Goal: Information Seeking & Learning: Learn about a topic

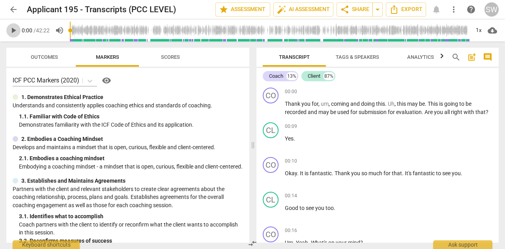
click at [15, 30] on span "play_arrow" at bounding box center [13, 30] width 9 height 9
click at [308, 10] on span "auto_fix_high AI Assessment" at bounding box center [303, 9] width 53 height 9
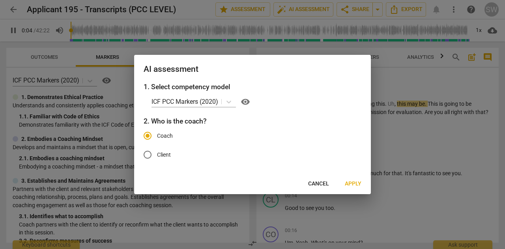
click at [351, 181] on span "Apply" at bounding box center [353, 184] width 17 height 8
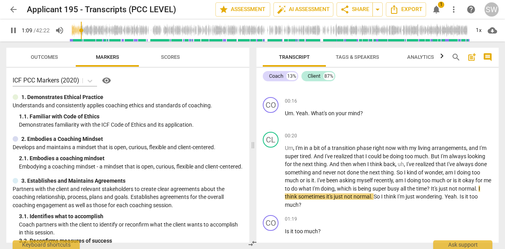
scroll to position [129, 0]
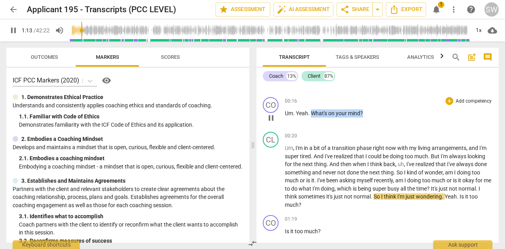
drag, startPoint x: 312, startPoint y: 112, endPoint x: 365, endPoint y: 111, distance: 52.8
click at [365, 111] on p "Um . Yeah . What's on your mind ?" at bounding box center [388, 113] width 207 height 8
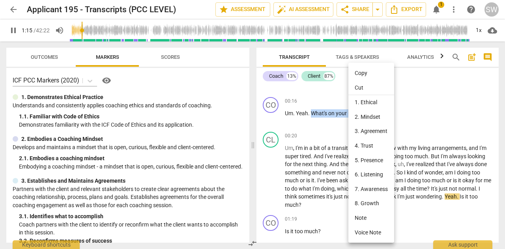
click at [358, 73] on li "Copy" at bounding box center [371, 73] width 46 height 15
copy p "What's on your mind ?"
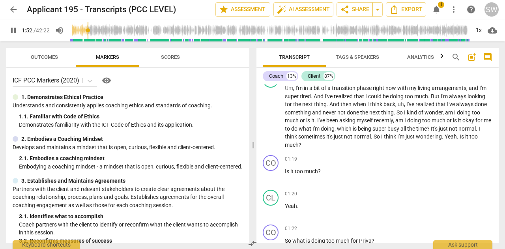
scroll to position [159, 0]
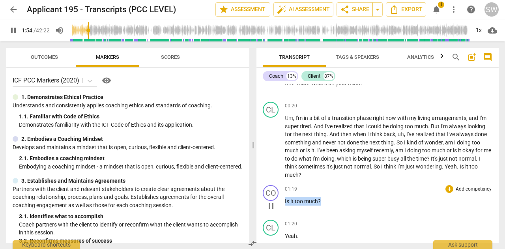
drag, startPoint x: 285, startPoint y: 202, endPoint x: 335, endPoint y: 198, distance: 50.2
click at [335, 198] on p "Is it too much ?" at bounding box center [388, 201] width 207 height 8
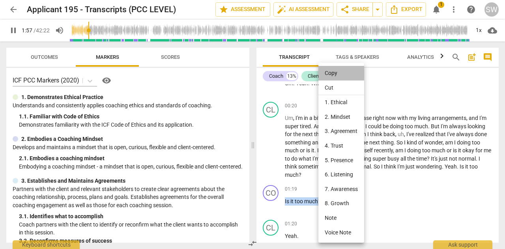
click at [330, 73] on li "Copy" at bounding box center [341, 73] width 46 height 15
copy p "Is it too much ?"
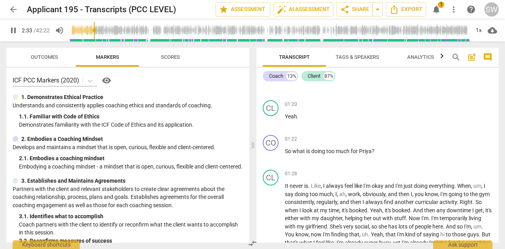
scroll to position [299, 0]
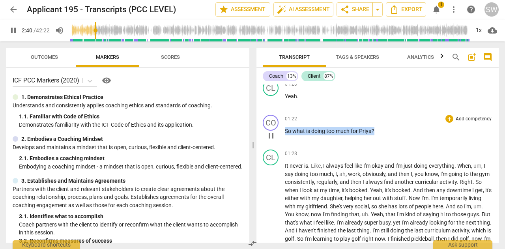
drag, startPoint x: 285, startPoint y: 130, endPoint x: 381, endPoint y: 126, distance: 95.5
click at [381, 126] on div "01:22 + Add competency keyboard_arrow_right So what is doing too much for [PERS…" at bounding box center [388, 129] width 207 height 28
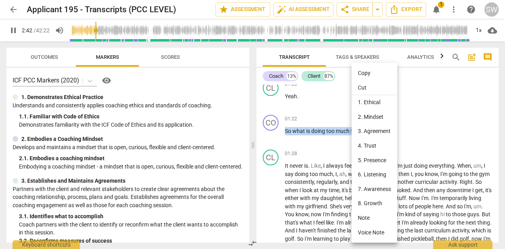
click at [360, 76] on li "Copy" at bounding box center [374, 73] width 46 height 15
copy p "So what is doing too much for [PERSON_NAME] ?"
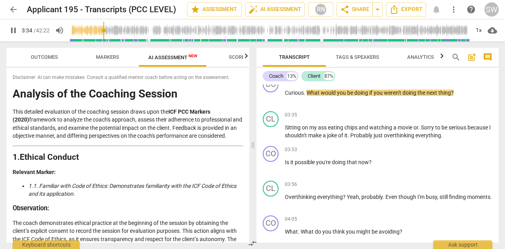
scroll to position [588, 0]
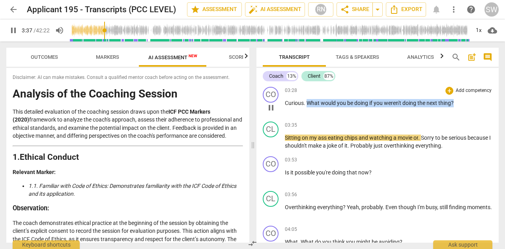
drag, startPoint x: 307, startPoint y: 110, endPoint x: 461, endPoint y: 115, distance: 153.8
click at [461, 115] on div "03:28 + Add competency keyboard_arrow_right Curious . What would you be doing i…" at bounding box center [388, 101] width 207 height 28
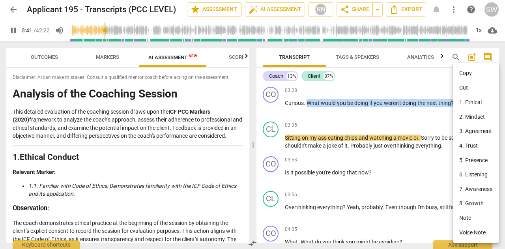
click at [465, 72] on li "Copy" at bounding box center [476, 73] width 46 height 15
copy p "What would you be doing if you weren't doing the next thing ?"
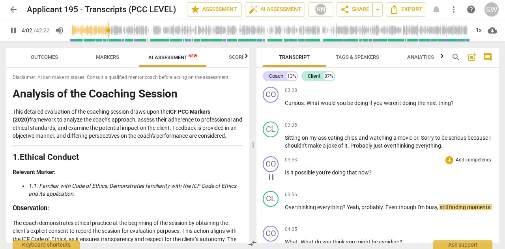
click at [285, 175] on span "Is" at bounding box center [288, 172] width 6 height 6
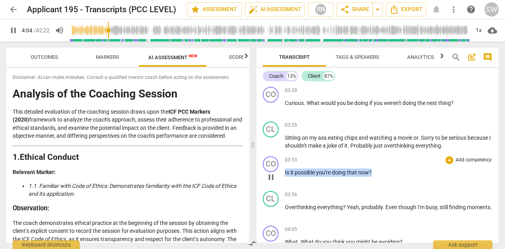
drag, startPoint x: 285, startPoint y: 180, endPoint x: 387, endPoint y: 174, distance: 102.7
click at [387, 174] on div "03:53 + Add competency keyboard_arrow_right Is it possible you're doing that no…" at bounding box center [388, 170] width 207 height 28
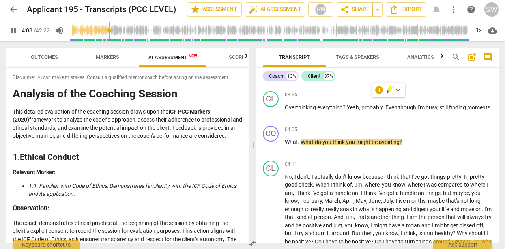
scroll to position [648, 0]
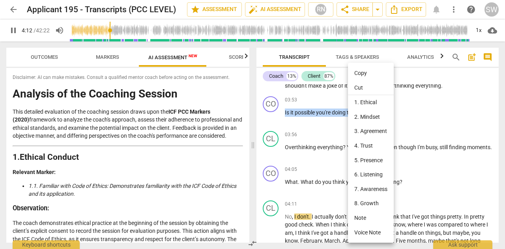
click at [370, 73] on li "Copy" at bounding box center [371, 73] width 46 height 15
copy p "Is it possible you're doing that now ?"
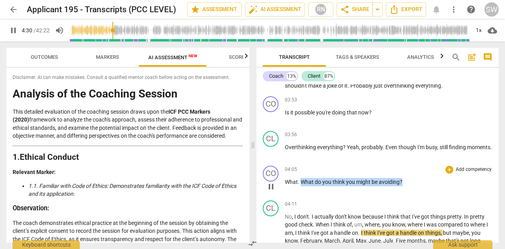
drag, startPoint x: 300, startPoint y: 189, endPoint x: 420, endPoint y: 186, distance: 120.3
click at [420, 186] on p "What . What do you think you might be avoiding ?" at bounding box center [388, 182] width 207 height 8
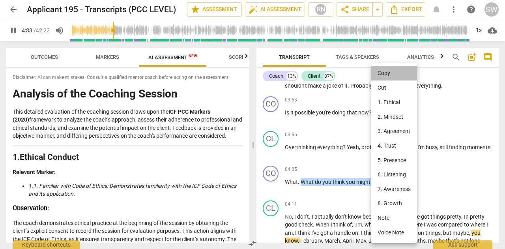
click at [391, 77] on li "Copy" at bounding box center [394, 73] width 46 height 15
copy p "What do you think you might be avoiding ?"
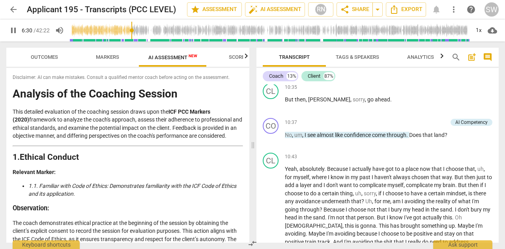
scroll to position [1395, 0]
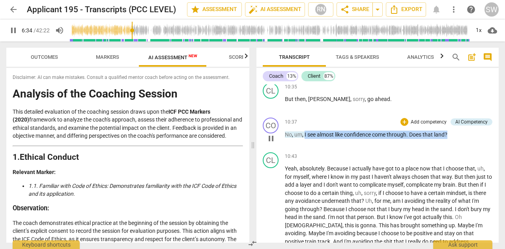
drag, startPoint x: 305, startPoint y: 143, endPoint x: 462, endPoint y: 143, distance: 157.7
click at [462, 139] on p "No , um , I see almost like confidence come through . Does that land ?" at bounding box center [388, 134] width 207 height 8
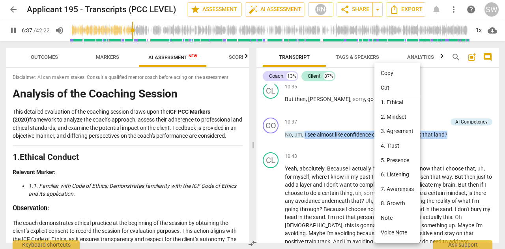
click at [387, 72] on li "Copy" at bounding box center [397, 73] width 46 height 15
copy p "I see almost like confidence come through . Does that land ?"
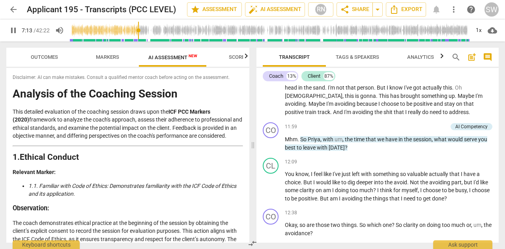
scroll to position [1525, 0]
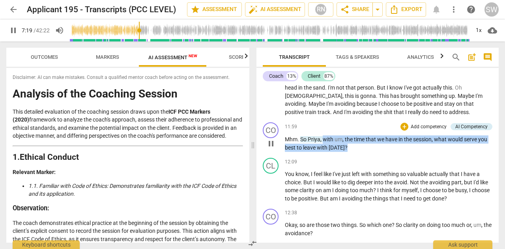
drag, startPoint x: 324, startPoint y: 148, endPoint x: 347, endPoint y: 156, distance: 24.4
click at [347, 151] on p "Mhm . So [PERSON_NAME] , with um , the time that we have in the session , what …" at bounding box center [388, 143] width 207 height 16
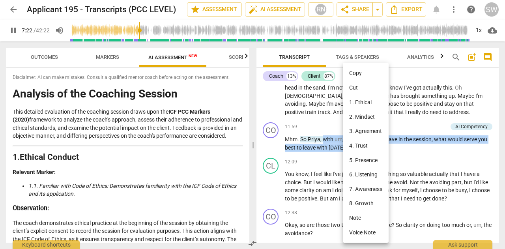
click at [359, 74] on li "Copy" at bounding box center [366, 73] width 46 height 15
copy p "with um , the time that we have in the session , what would serve you best to l…"
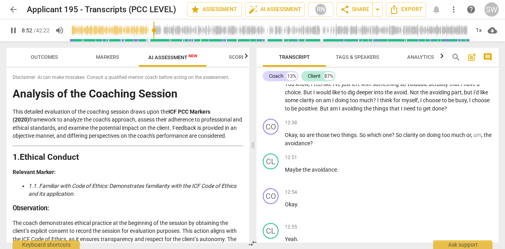
scroll to position [1624, 0]
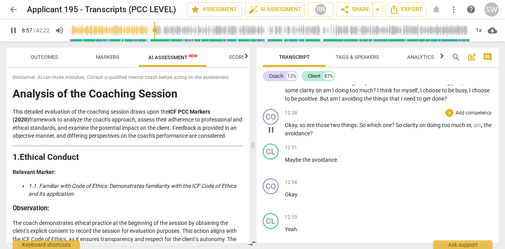
click at [299, 128] on span "so" at bounding box center [302, 125] width 7 height 6
click at [285, 128] on span "Okay" at bounding box center [291, 125] width 12 height 6
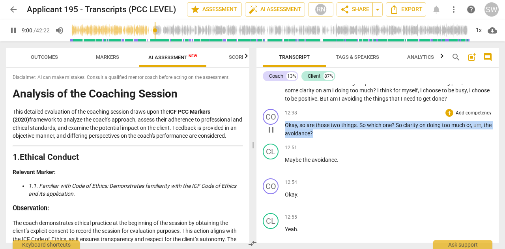
drag, startPoint x: 285, startPoint y: 134, endPoint x: 331, endPoint y: 142, distance: 47.2
click at [331, 137] on p "Okay , so are those two things . So which one ? So clarity on doing too much or…" at bounding box center [388, 129] width 207 height 16
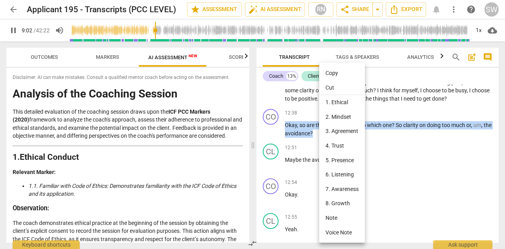
scroll to position [1265, 0]
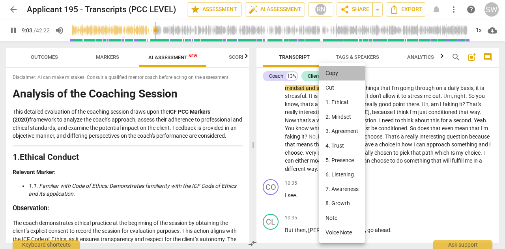
click at [334, 71] on li "Copy" at bounding box center [342, 73] width 46 height 15
copy p "Okay , so are those two things . So which one ? So clarity on doing too much or…"
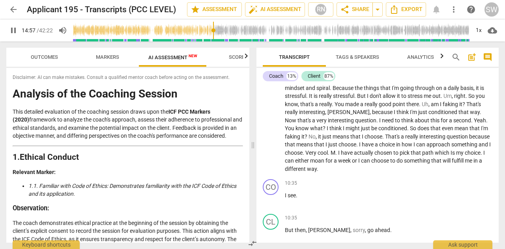
scroll to position [1969, 0]
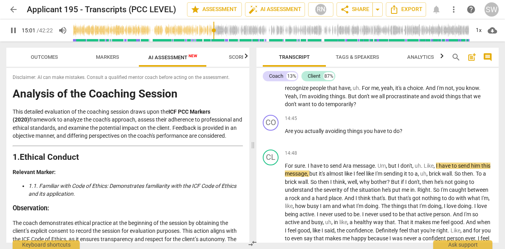
click at [13, 32] on span "pause" at bounding box center [13, 30] width 9 height 9
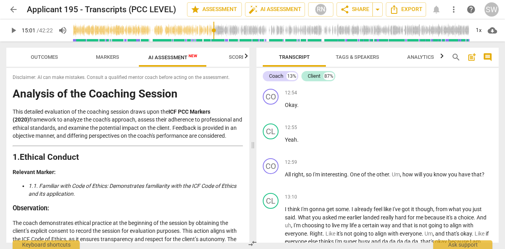
scroll to position [1724, 0]
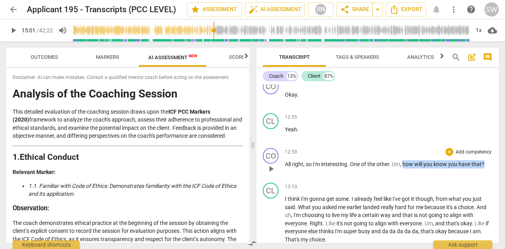
drag, startPoint x: 403, startPoint y: 171, endPoint x: 491, endPoint y: 174, distance: 88.3
click at [491, 174] on div "CO play_arrow pause 12:59 + Add competency keyboard_arrow_right All right , so …" at bounding box center [377, 162] width 242 height 35
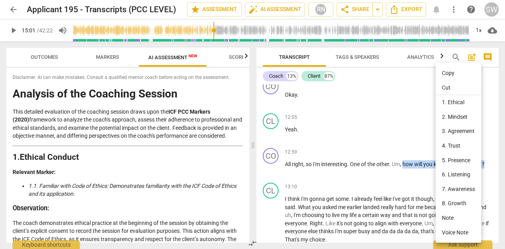
click at [455, 76] on li "Copy" at bounding box center [458, 73] width 46 height 15
copy p "how will you know you have that ?"
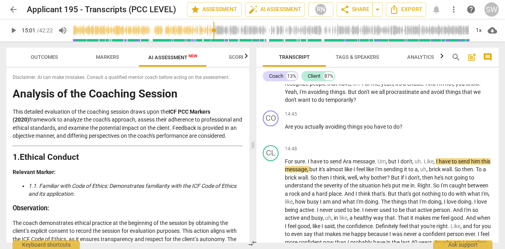
scroll to position [1954, 0]
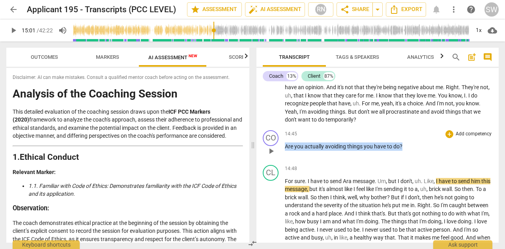
drag, startPoint x: 286, startPoint y: 154, endPoint x: 428, endPoint y: 153, distance: 142.3
click at [428, 151] on p "Are you actually avoiding things you have to do ?" at bounding box center [388, 146] width 207 height 8
drag, startPoint x: 285, startPoint y: 155, endPoint x: 409, endPoint y: 156, distance: 123.4
click at [409, 151] on p "Are you actually avoiding things you have to do ?" at bounding box center [388, 146] width 207 height 8
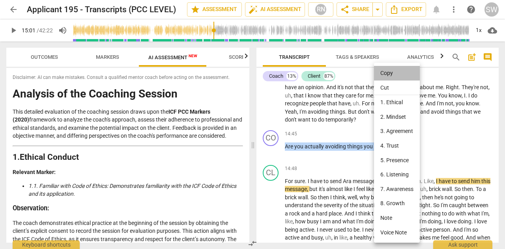
click at [386, 72] on li "Copy" at bounding box center [397, 73] width 46 height 15
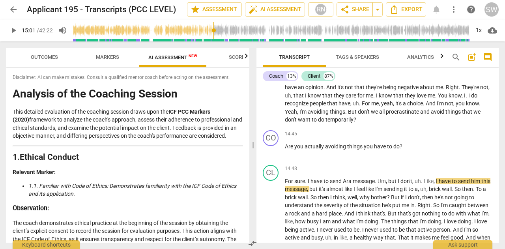
click at [13, 30] on span "play_arrow" at bounding box center [13, 30] width 9 height 9
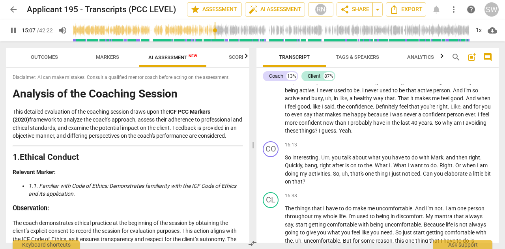
scroll to position [2143, 0]
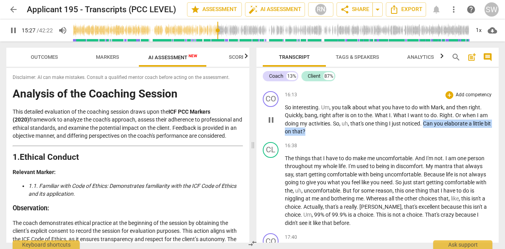
drag, startPoint x: 424, startPoint y: 132, endPoint x: 317, endPoint y: 140, distance: 107.6
click at [317, 136] on p "So interesting . Um , you talk about what you have to do with [PERSON_NAME] , a…" at bounding box center [388, 119] width 207 height 32
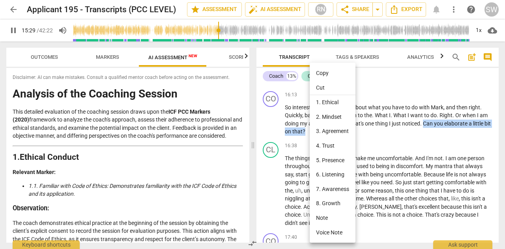
click at [326, 75] on li "Copy" at bounding box center [332, 73] width 46 height 15
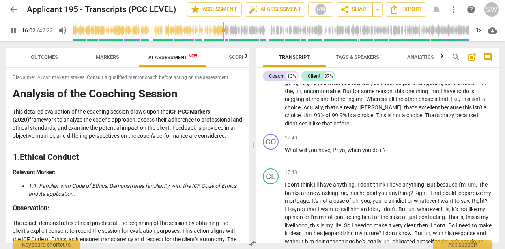
scroll to position [2262, 0]
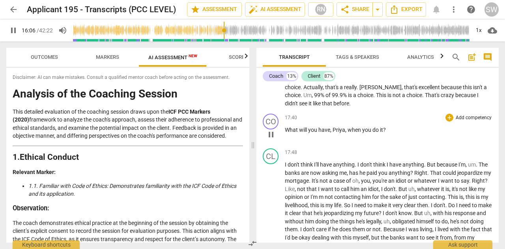
click at [286, 133] on span "What" at bounding box center [292, 130] width 14 height 6
drag, startPoint x: 286, startPoint y: 138, endPoint x: 388, endPoint y: 136, distance: 101.7
click at [388, 134] on p "What will you have , [PERSON_NAME] , when you do it ?" at bounding box center [388, 130] width 207 height 8
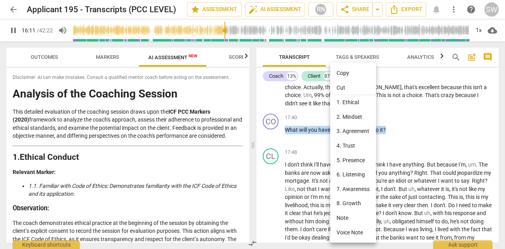
click at [340, 75] on li "Copy" at bounding box center [353, 73] width 46 height 15
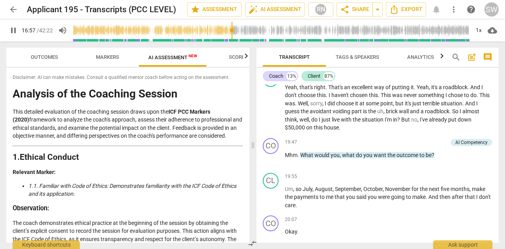
scroll to position [2432, 0]
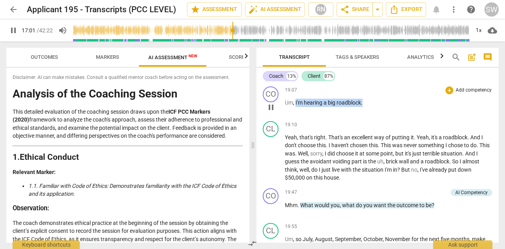
drag, startPoint x: 295, startPoint y: 111, endPoint x: 369, endPoint y: 108, distance: 74.2
click at [369, 107] on p "Um , I'm hearing a big roadblock ." at bounding box center [388, 103] width 207 height 8
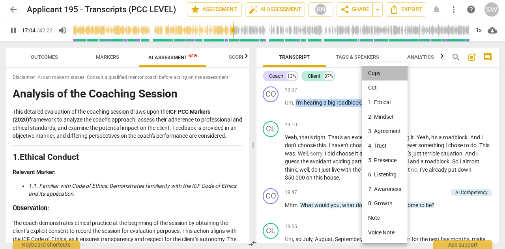
click at [373, 74] on li "Copy" at bounding box center [384, 73] width 46 height 15
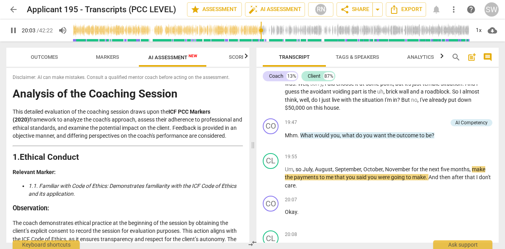
scroll to position [2501, 0]
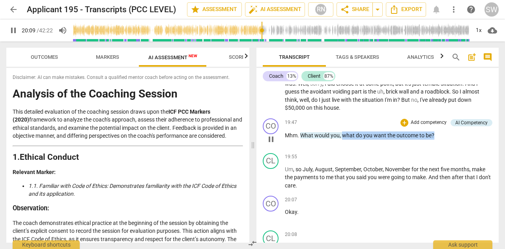
drag, startPoint x: 343, startPoint y: 142, endPoint x: 445, endPoint y: 148, distance: 102.3
click at [445, 147] on div "19:47 + Add competency AI Competency keyboard_arrow_right Mhm . What would you …" at bounding box center [388, 132] width 207 height 28
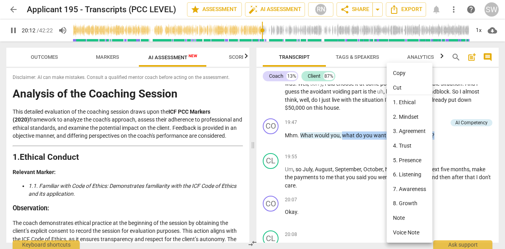
click at [397, 74] on li "Copy" at bounding box center [409, 73] width 46 height 15
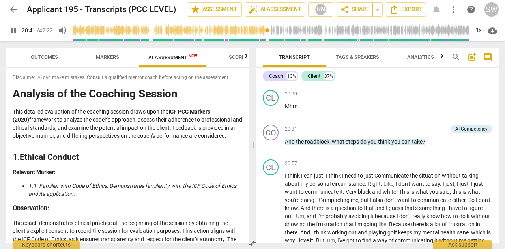
scroll to position [2781, 0]
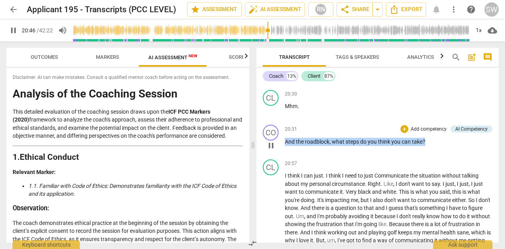
drag, startPoint x: 286, startPoint y: 149, endPoint x: 431, endPoint y: 158, distance: 145.3
click at [431, 153] on div "20:31 + Add competency AI Competency keyboard_arrow_right And the roadblock , w…" at bounding box center [388, 139] width 207 height 28
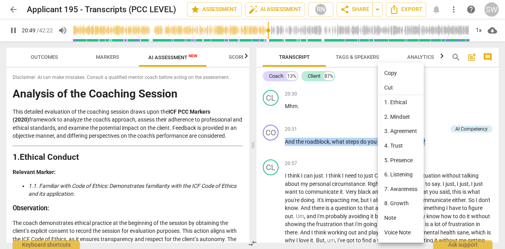
click at [387, 71] on li "Copy" at bounding box center [401, 73] width 46 height 15
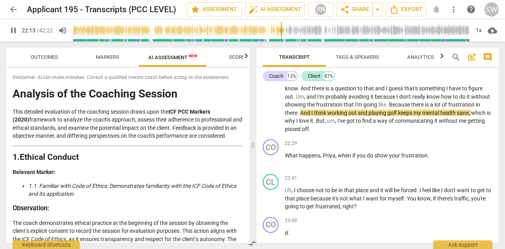
scroll to position [2910, 0]
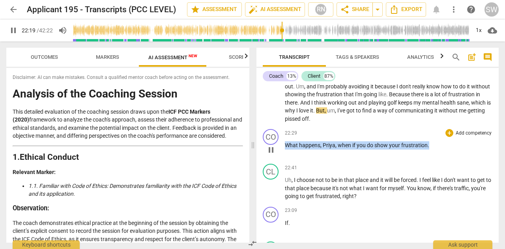
drag, startPoint x: 286, startPoint y: 153, endPoint x: 441, endPoint y: 149, distance: 155.3
click at [441, 149] on p "What happens , [PERSON_NAME] , when if you do show your frustration ." at bounding box center [388, 145] width 207 height 8
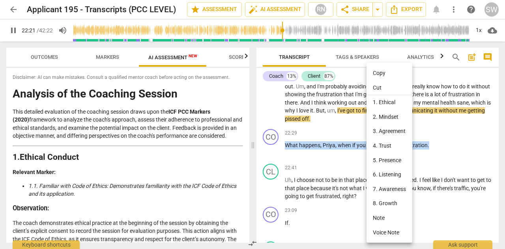
click at [378, 74] on li "Copy" at bounding box center [389, 73] width 46 height 15
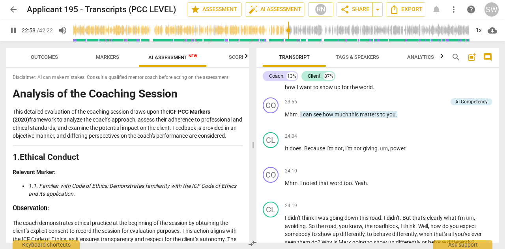
scroll to position [3129, 0]
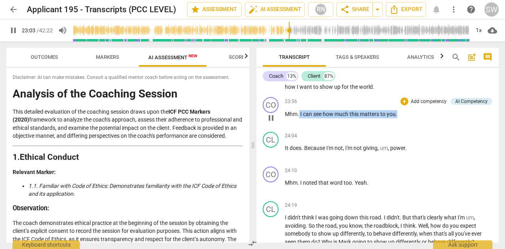
drag, startPoint x: 299, startPoint y: 123, endPoint x: 403, endPoint y: 123, distance: 104.5
click at [403, 118] on p "Mhm . I can see how much this matters to you ." at bounding box center [388, 114] width 207 height 8
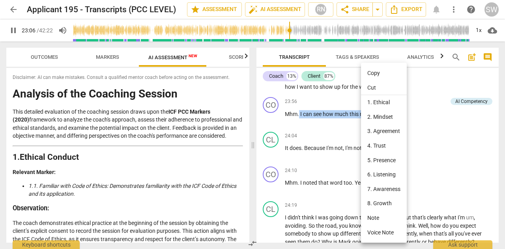
click at [378, 73] on li "Copy" at bounding box center [384, 73] width 46 height 15
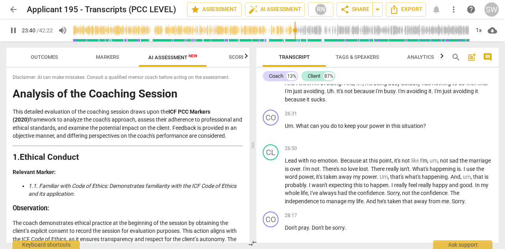
scroll to position [3448, 0]
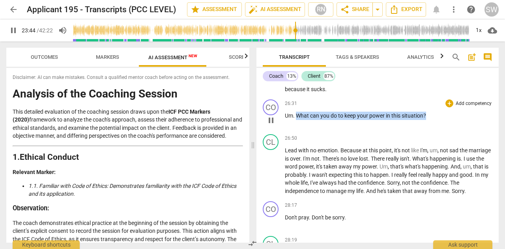
drag, startPoint x: 295, startPoint y: 123, endPoint x: 443, endPoint y: 127, distance: 148.3
click at [443, 120] on p "Um . What can you do to keep your power in this situation ?" at bounding box center [388, 116] width 207 height 8
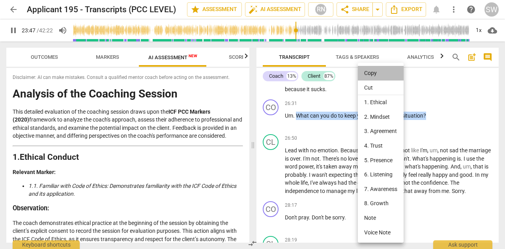
click at [367, 75] on li "Copy" at bounding box center [381, 73] width 46 height 15
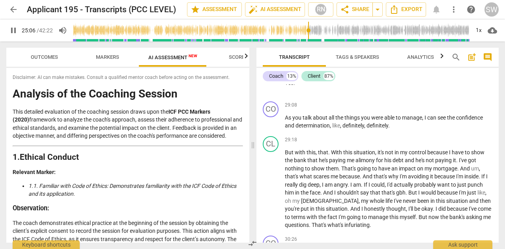
scroll to position [3727, 0]
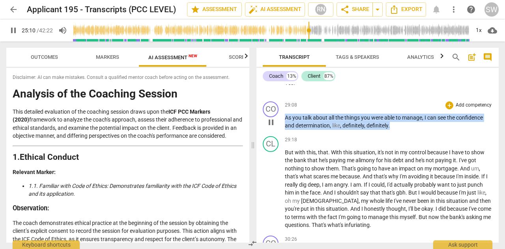
drag, startPoint x: 285, startPoint y: 125, endPoint x: 400, endPoint y: 132, distance: 115.0
click at [400, 130] on p "As you talk about all the things you were able to manage , I can see the confid…" at bounding box center [388, 122] width 207 height 16
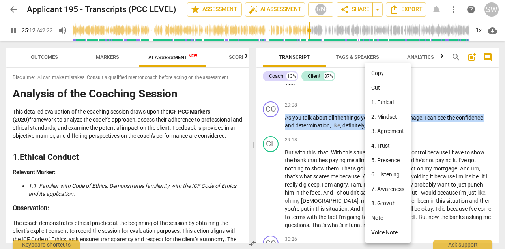
click at [386, 72] on li "Copy" at bounding box center [388, 73] width 46 height 15
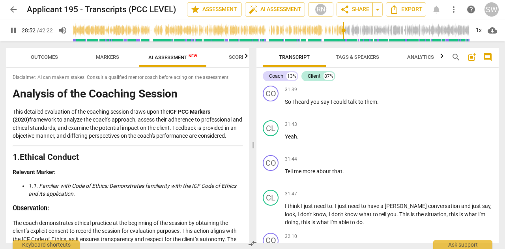
scroll to position [4016, 0]
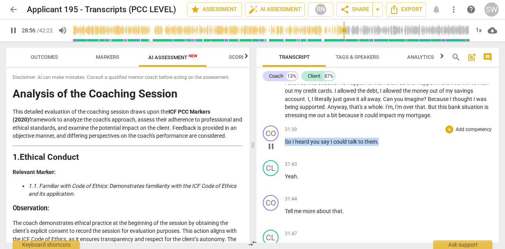
drag, startPoint x: 285, startPoint y: 149, endPoint x: 391, endPoint y: 148, distance: 106.0
click at [391, 146] on p "So I heard you say I could talk to them ." at bounding box center [388, 142] width 207 height 8
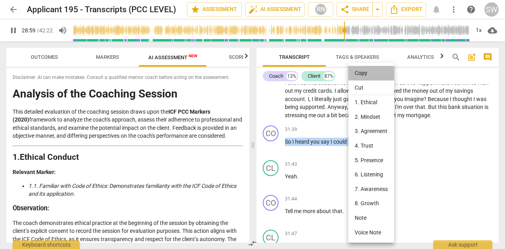
click at [365, 70] on li "Copy" at bounding box center [371, 73] width 46 height 15
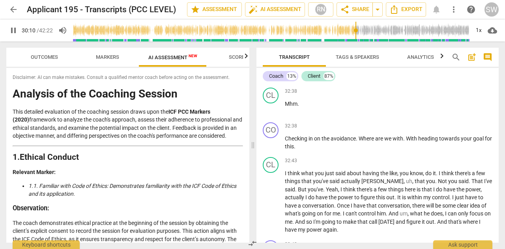
scroll to position [4316, 0]
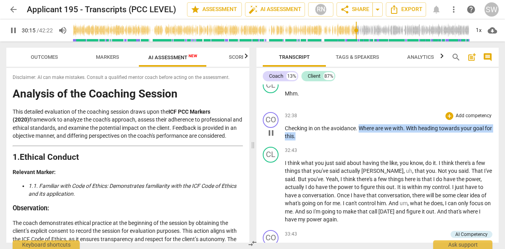
drag, startPoint x: 361, startPoint y: 143, endPoint x: 320, endPoint y: 153, distance: 41.8
click at [320, 140] on p "Checking in on the avoidance . Where are we with . With heading towards your go…" at bounding box center [388, 132] width 207 height 16
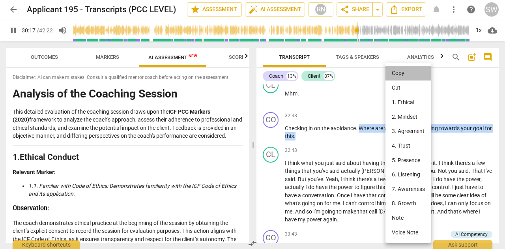
click at [400, 73] on li "Copy" at bounding box center [408, 73] width 46 height 15
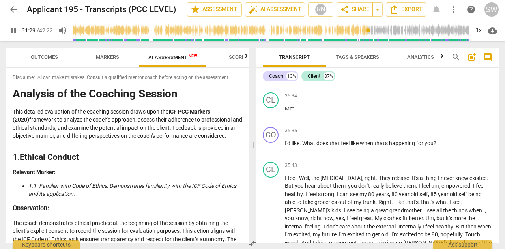
scroll to position [4655, 0]
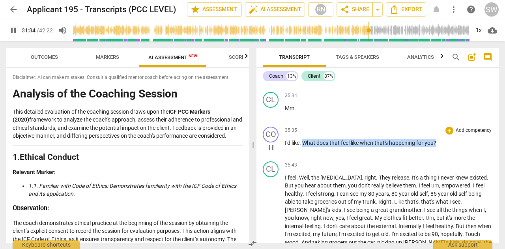
drag, startPoint x: 304, startPoint y: 158, endPoint x: 450, endPoint y: 160, distance: 145.9
click at [450, 147] on p "I'd like . What does that feel like when that's happening for you ?" at bounding box center [388, 143] width 207 height 8
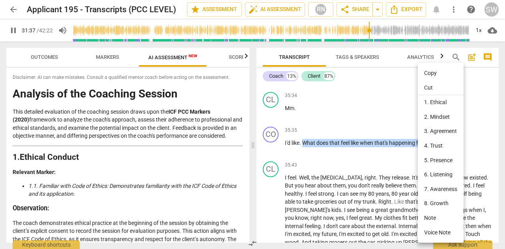
click at [432, 76] on li "Copy" at bounding box center [440, 73] width 46 height 15
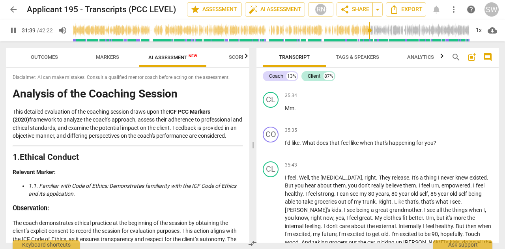
click at [413, 30] on input "range" at bounding box center [271, 30] width 396 height 25
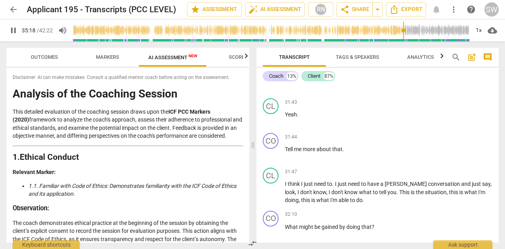
click at [403, 31] on input "range" at bounding box center [271, 30] width 396 height 25
click at [15, 30] on span "pause" at bounding box center [13, 30] width 9 height 9
type input "2120"
